Goal: Check status

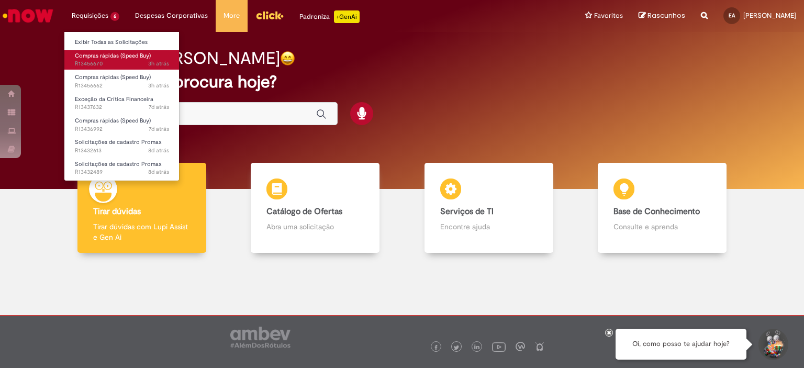
click at [108, 58] on span "Compras rápidas (Speed Buy)" at bounding box center [113, 56] width 76 height 8
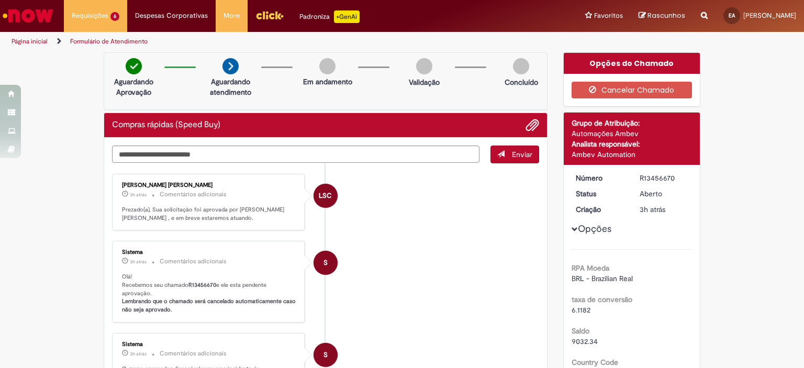
click at [408, 192] on li "LSC Leandro Sturzeneker Costa 3h atrás 3 horas atrás Comentários adicionais Pre…" at bounding box center [325, 202] width 427 height 57
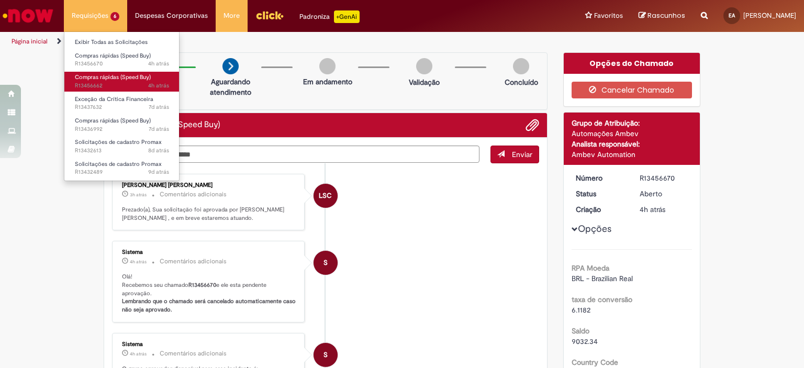
click at [113, 80] on span "Compras rápidas (Speed Buy)" at bounding box center [113, 77] width 76 height 8
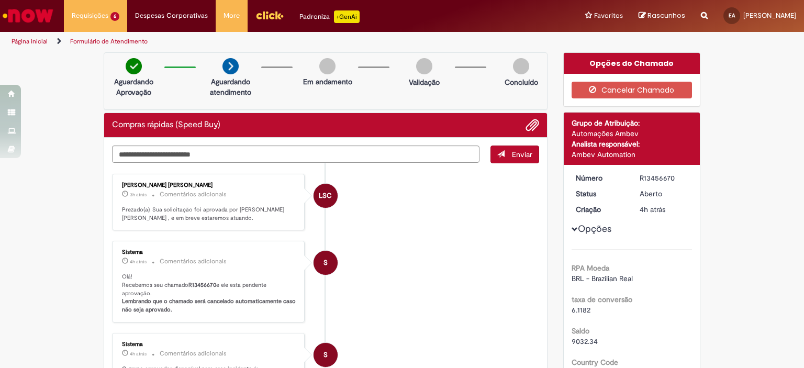
click at [21, 14] on img "Ir para a Homepage" at bounding box center [28, 15] width 54 height 21
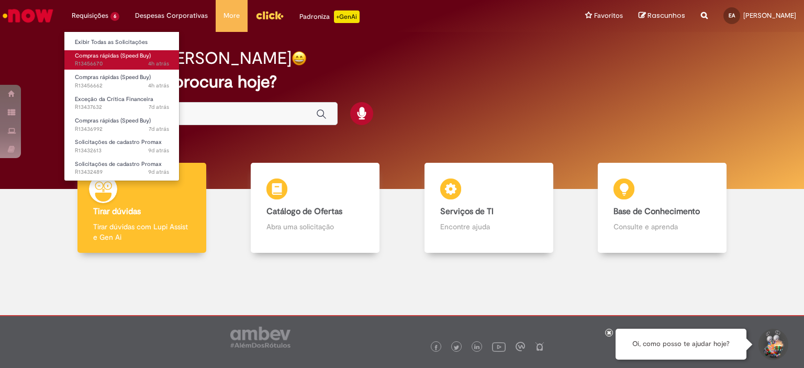
click at [105, 60] on link "Compras rápidas (Speed Buy) 4h atrás 4 horas atrás R13456670" at bounding box center [121, 59] width 115 height 19
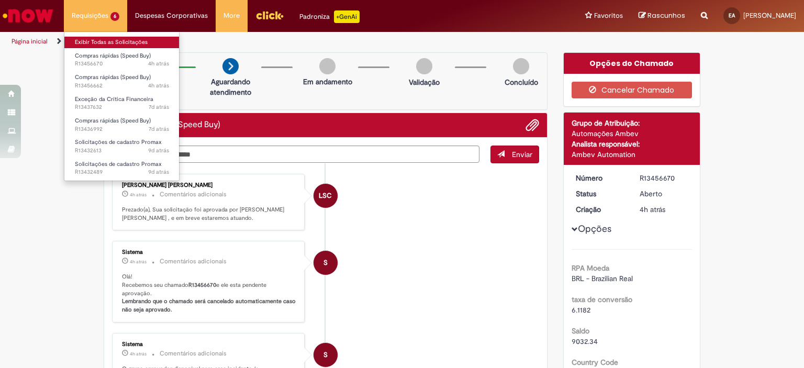
click at [83, 40] on link "Exibir Todas as Solicitações" at bounding box center [121, 43] width 115 height 12
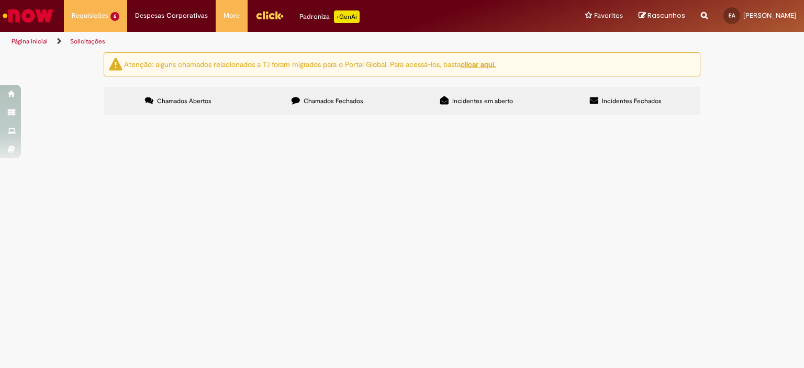
click at [46, 12] on img "Ir para a Homepage" at bounding box center [28, 15] width 54 height 21
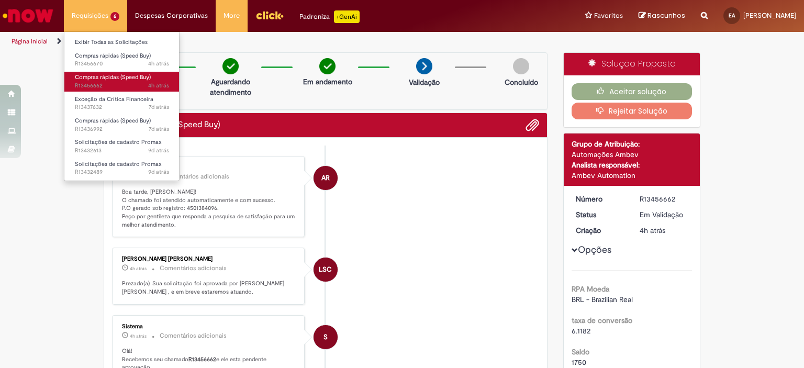
click at [98, 76] on span "Compras rápidas (Speed Buy)" at bounding box center [113, 77] width 76 height 8
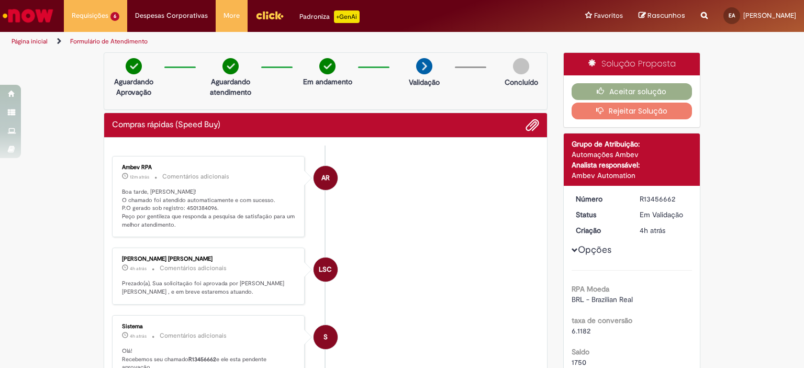
click at [398, 285] on li "LSC Leandro Sturzeneker Costa 4h atrás 4 horas atrás Comentários adicionais Pre…" at bounding box center [325, 276] width 427 height 57
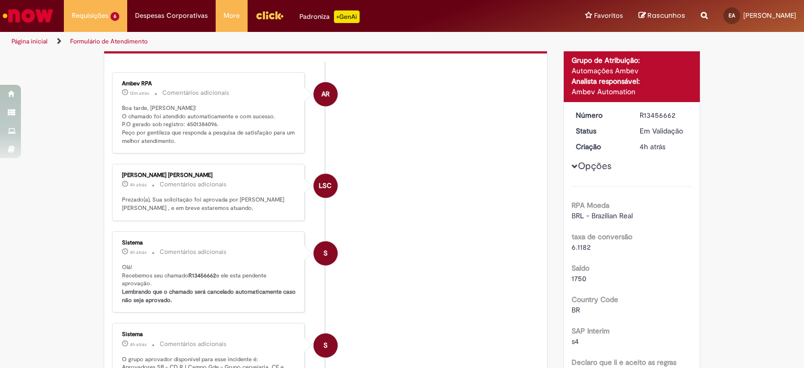
scroll to position [82, 0]
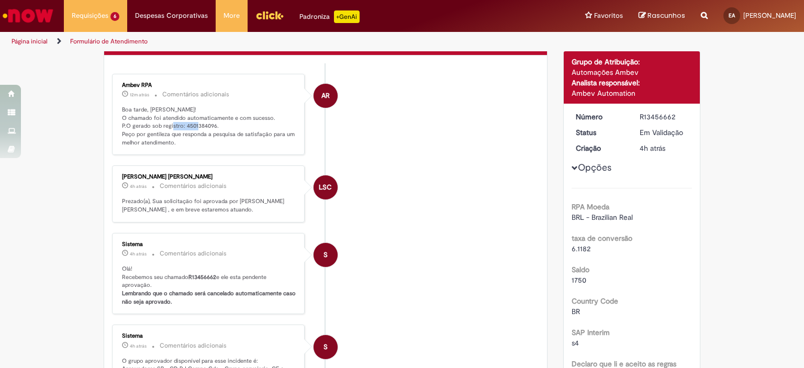
drag, startPoint x: 210, startPoint y: 123, endPoint x: 180, endPoint y: 125, distance: 30.4
click at [180, 125] on p "Boa tarde, Eduarda! O chamado foi atendido automaticamente e com sucesso. P.O g…" at bounding box center [209, 126] width 174 height 41
copy p "4501384096"
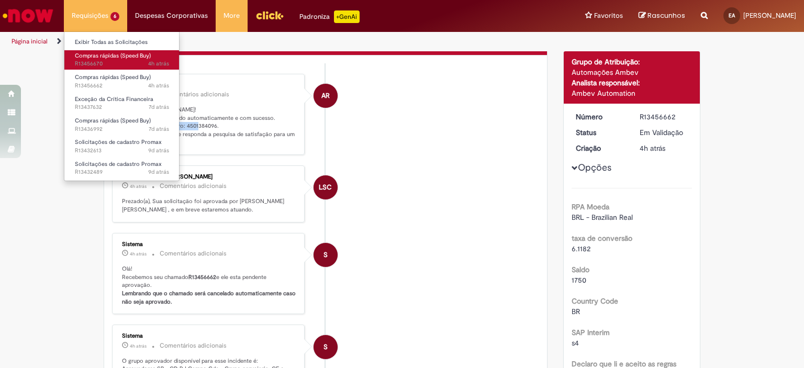
click at [109, 66] on span "4h atrás 4 horas atrás R13456670" at bounding box center [122, 64] width 94 height 8
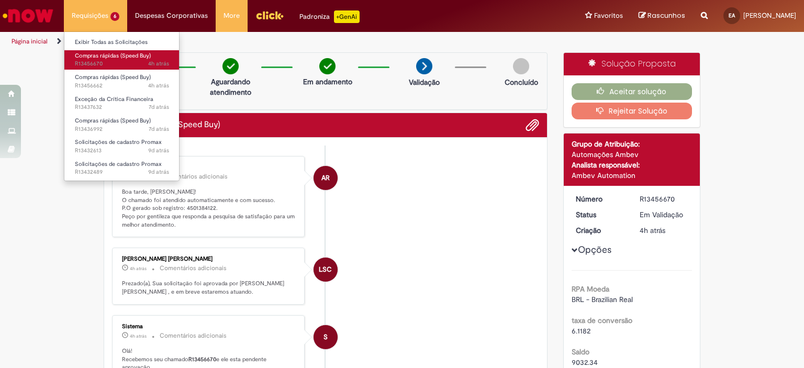
click at [103, 57] on span "Compras rápidas (Speed Buy)" at bounding box center [113, 56] width 76 height 8
click at [141, 58] on span "Compras rápidas (Speed Buy)" at bounding box center [113, 56] width 76 height 8
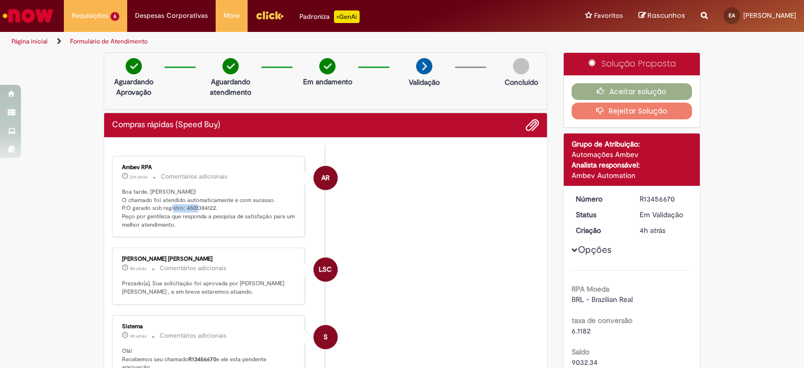
drag, startPoint x: 210, startPoint y: 206, endPoint x: 180, endPoint y: 209, distance: 30.0
click at [180, 209] on p "Boa tarde, Eduarda! O chamado foi atendido automaticamente e com sucesso. P.O g…" at bounding box center [209, 208] width 174 height 41
copy p "4501384122"
